Goal: Task Accomplishment & Management: Manage account settings

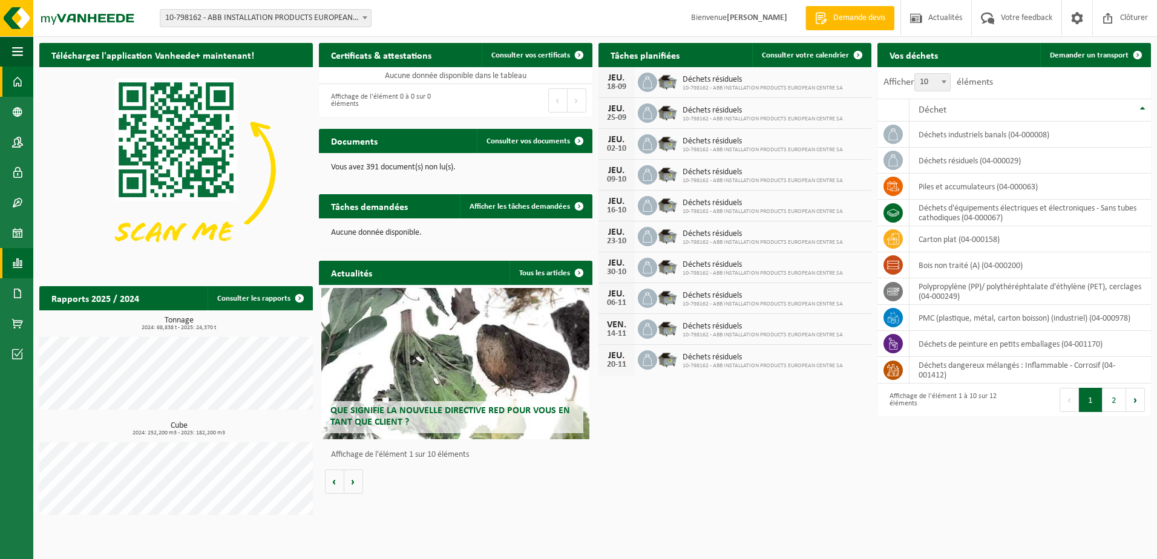
click at [22, 264] on span at bounding box center [17, 263] width 11 height 30
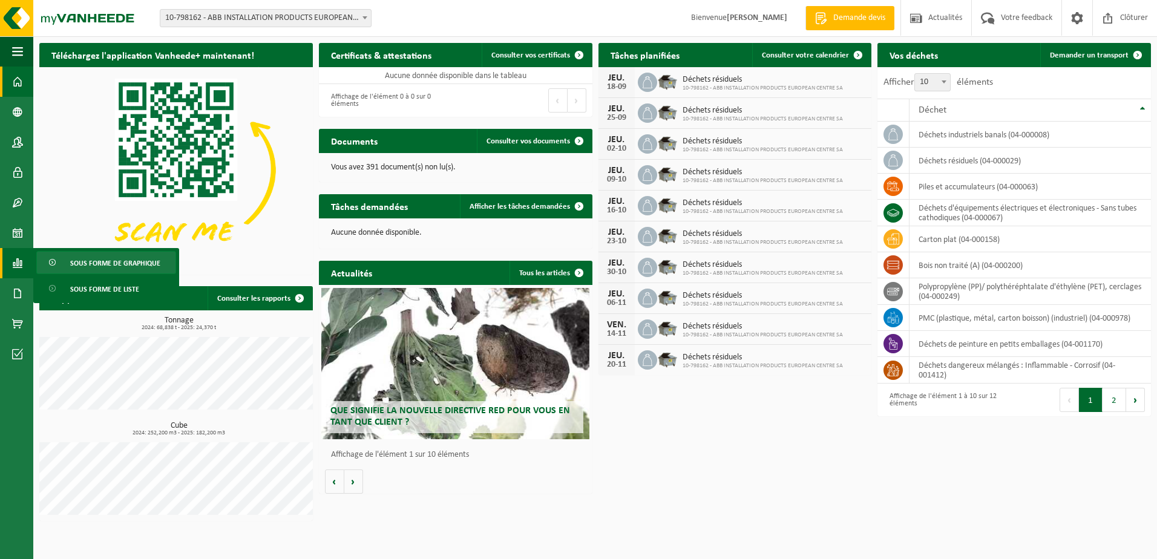
click at [89, 272] on span "Sous forme de graphique" at bounding box center [115, 263] width 90 height 23
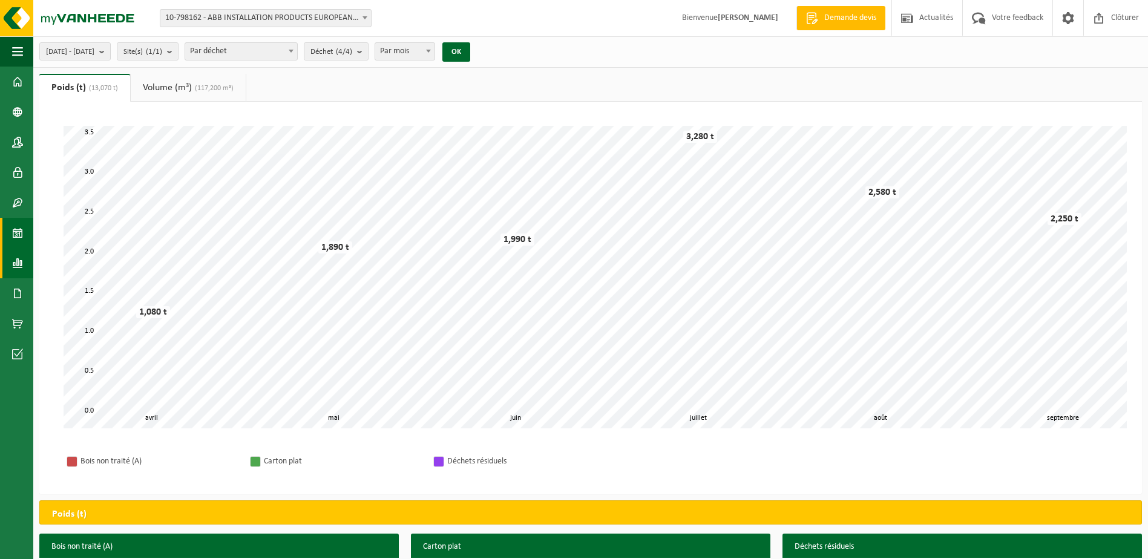
click at [13, 231] on span at bounding box center [17, 233] width 11 height 30
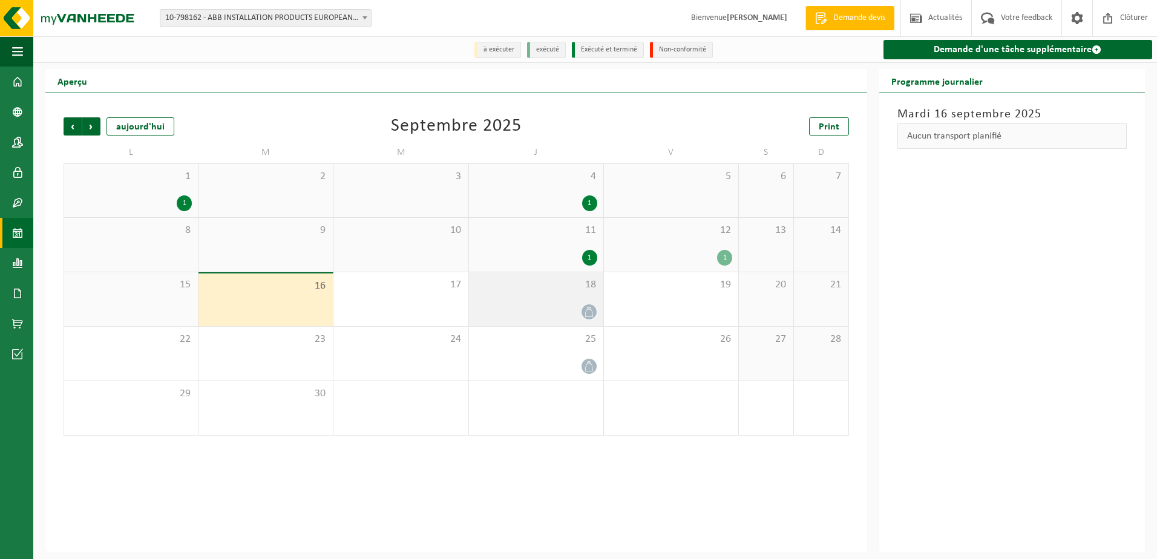
click at [588, 317] on icon at bounding box center [589, 312] width 10 height 10
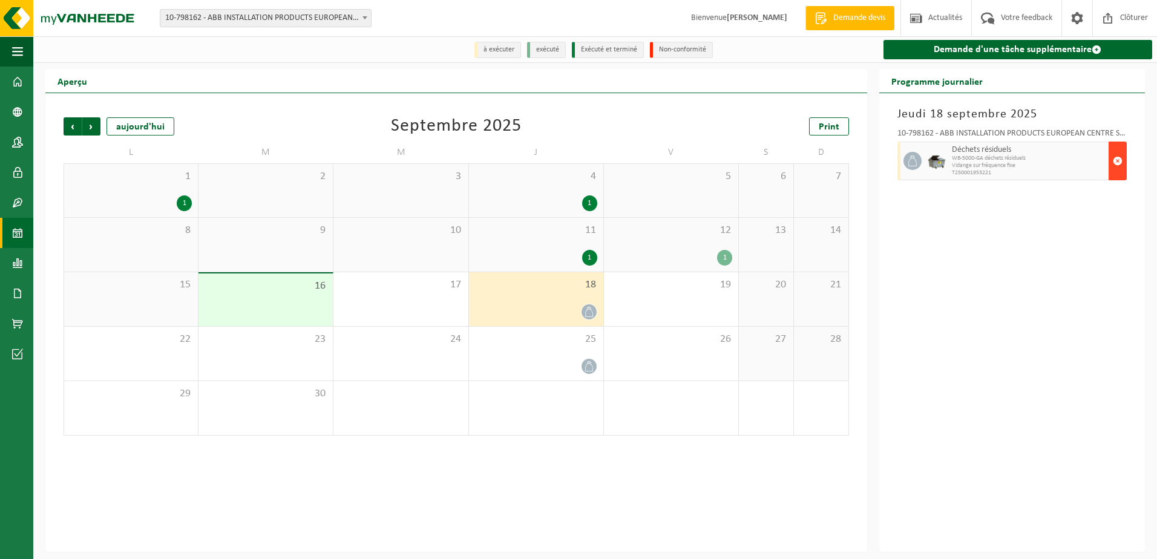
click at [1119, 163] on span "button" at bounding box center [1118, 161] width 10 height 24
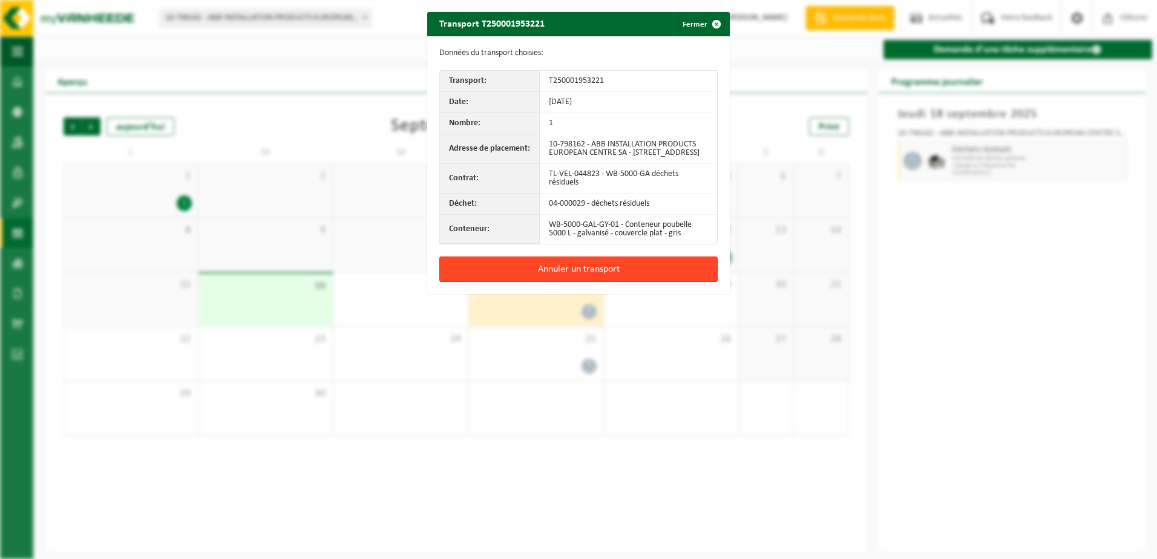
click at [593, 278] on button "Annuler un transport" at bounding box center [578, 269] width 278 height 25
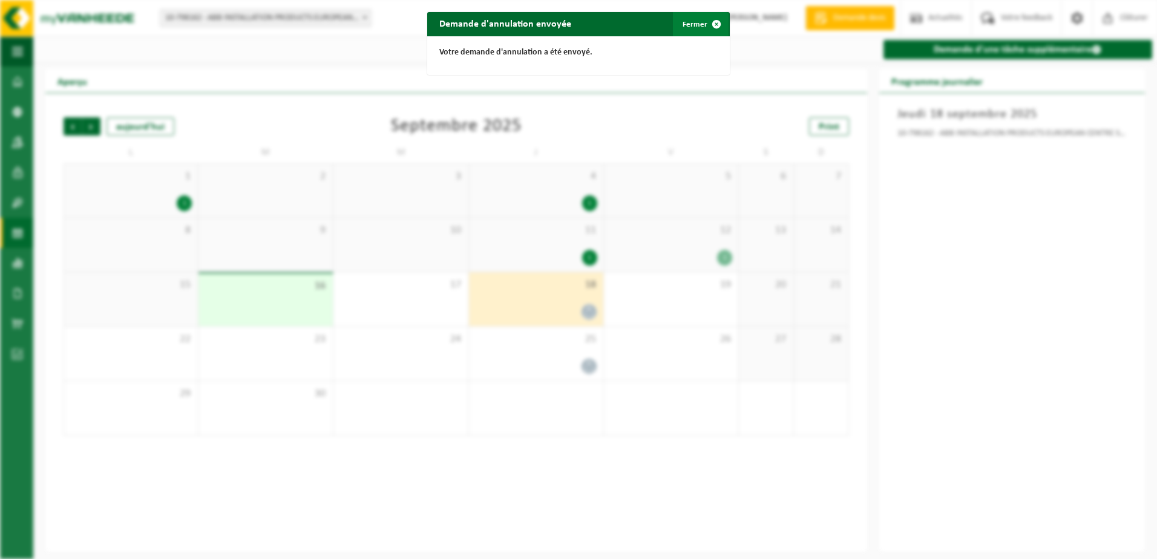
click at [689, 27] on button "Fermer" at bounding box center [701, 24] width 56 height 24
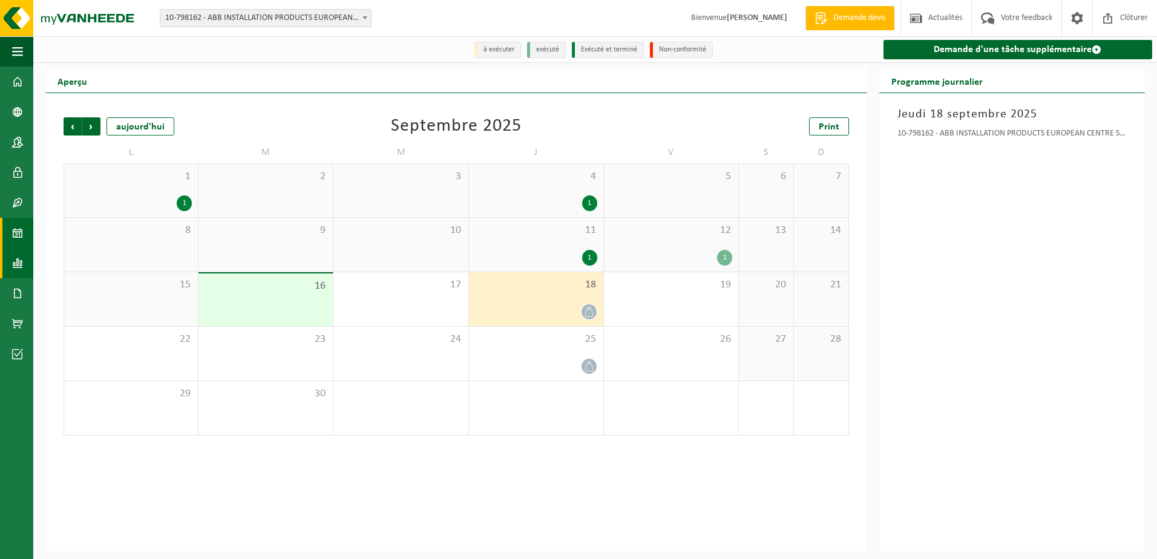
click at [16, 258] on span at bounding box center [17, 263] width 11 height 30
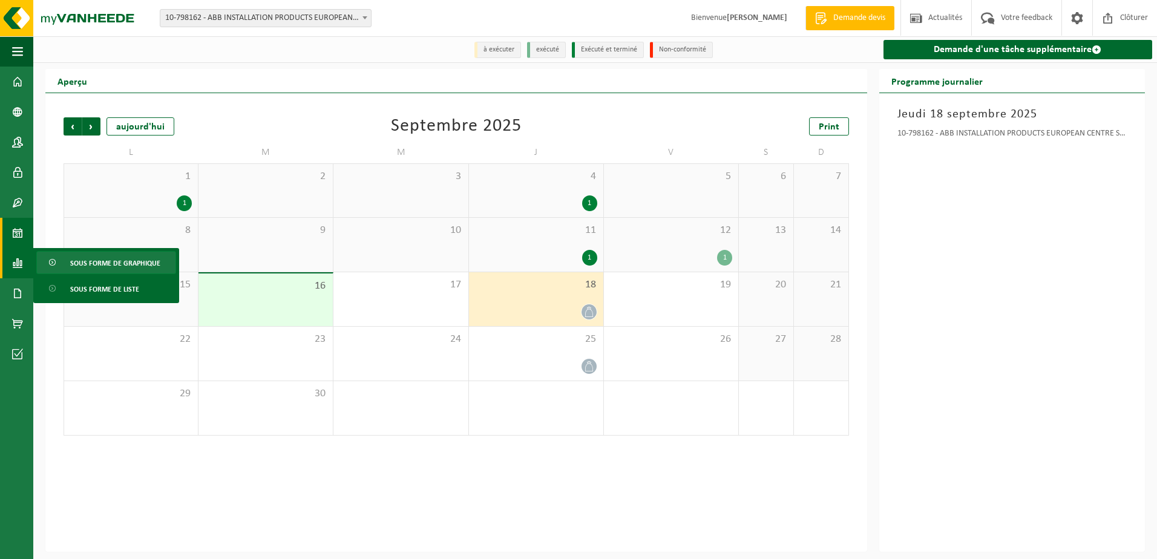
click at [84, 262] on span "Sous forme de graphique" at bounding box center [115, 263] width 90 height 23
